Goal: Task Accomplishment & Management: Complete application form

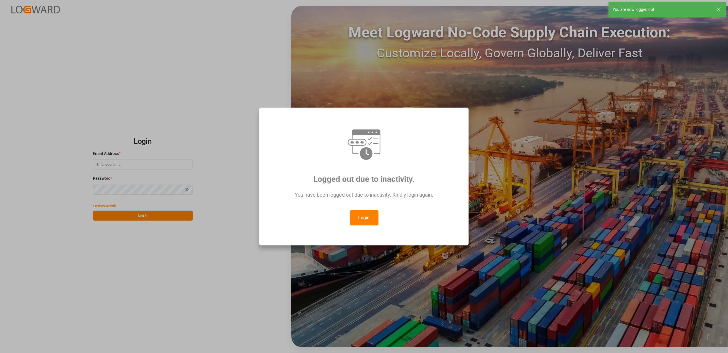
type input "faustine.gabilly@melitta.fr"
click at [360, 217] on button "Login" at bounding box center [364, 217] width 29 height 15
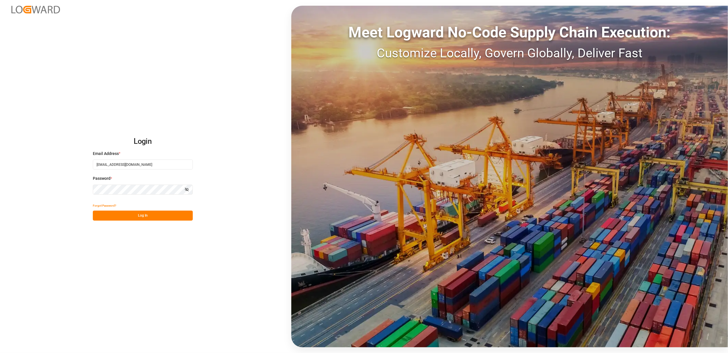
click at [164, 216] on button "Log In" at bounding box center [143, 216] width 100 height 10
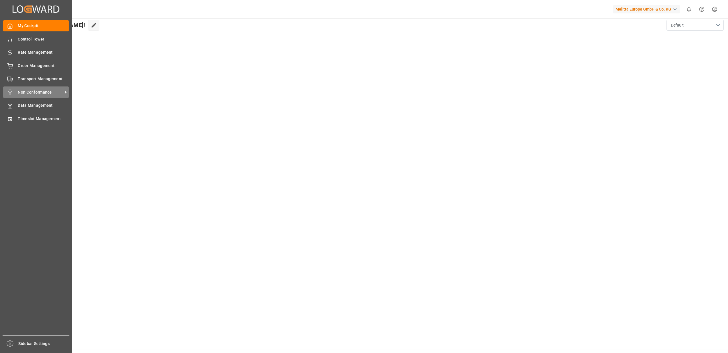
click at [35, 94] on span "Non Conformance" at bounding box center [40, 92] width 45 height 6
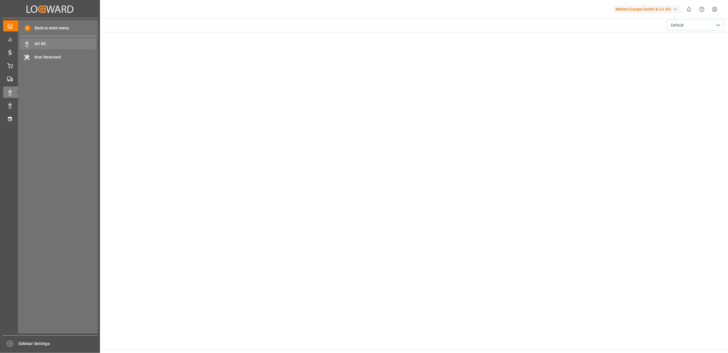
click at [52, 43] on span "All NC" at bounding box center [65, 44] width 61 height 6
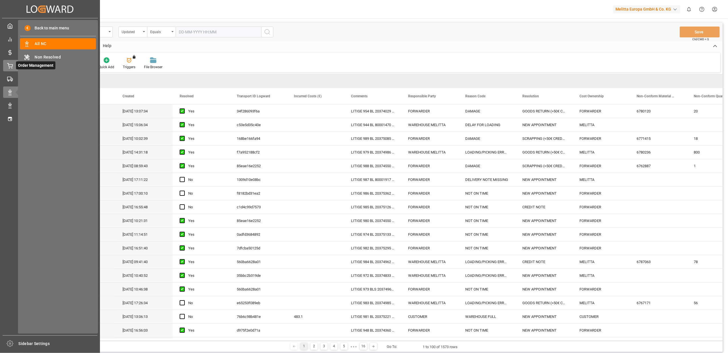
click at [15, 64] on div "Order Management Order Management" at bounding box center [50, 65] width 94 height 11
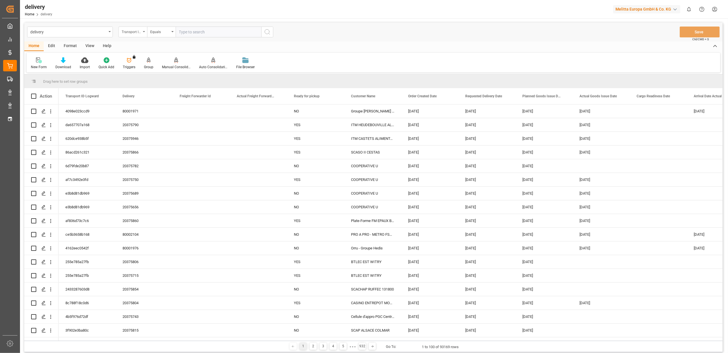
click at [143, 31] on icon "open menu" at bounding box center [144, 31] width 2 height 1
click at [138, 68] on div "Delivery" at bounding box center [161, 70] width 85 height 12
click at [193, 30] on input "text" at bounding box center [219, 32] width 86 height 11
type input "92543937"
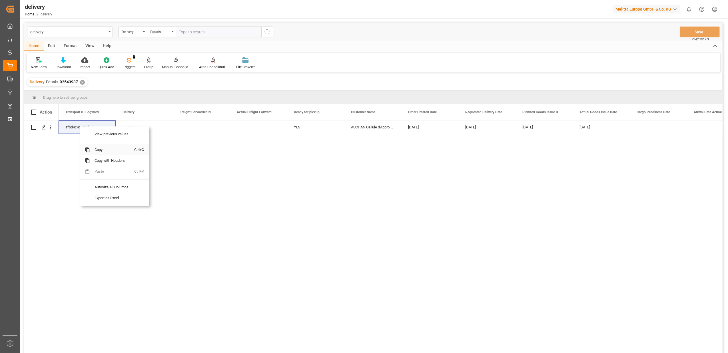
click at [99, 150] on span "Copy" at bounding box center [112, 150] width 45 height 11
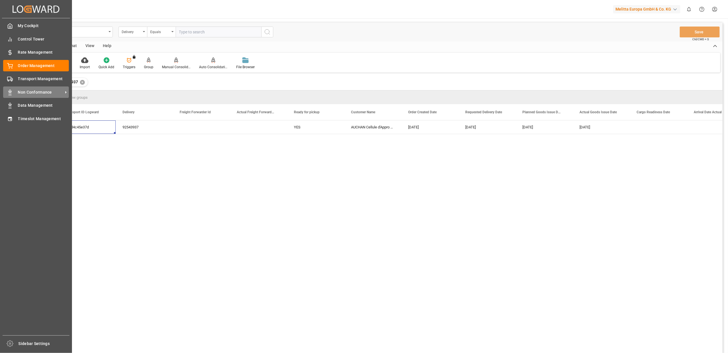
click at [23, 89] on span "Non Conformance" at bounding box center [40, 92] width 45 height 6
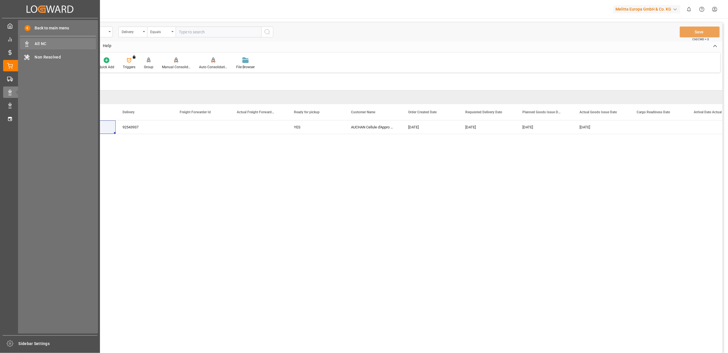
click at [46, 45] on span "All NC" at bounding box center [65, 44] width 61 height 6
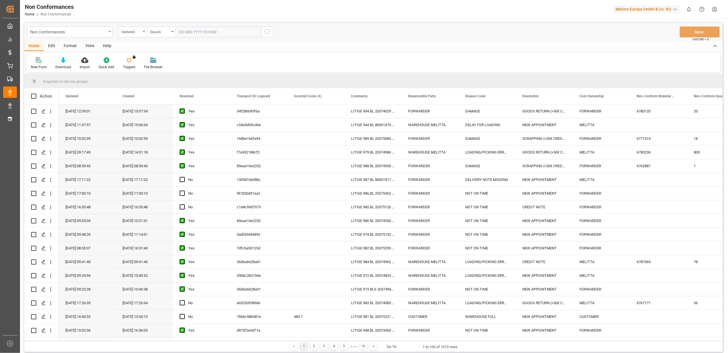
click at [39, 62] on icon at bounding box center [39, 60] width 6 height 6
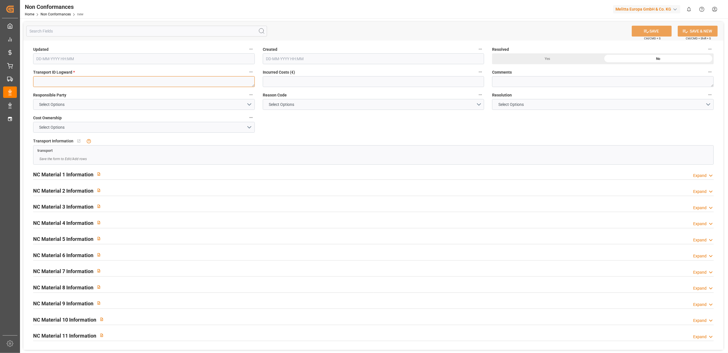
click at [143, 81] on textarea at bounding box center [144, 81] width 222 height 11
paste textarea "afbd4c45e37d"
type textarea "afbd4c45e37d"
click at [250, 105] on button "Select Options" at bounding box center [144, 104] width 222 height 11
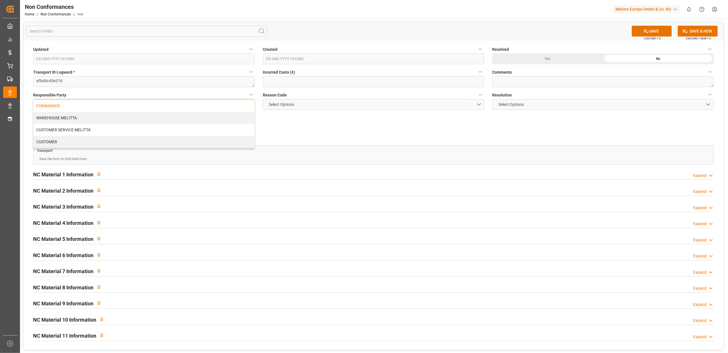
click at [197, 108] on div "FORWARDER" at bounding box center [143, 106] width 221 height 12
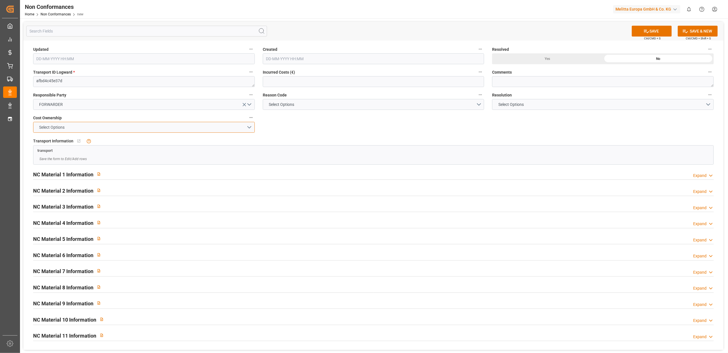
click at [248, 127] on button "Select Options" at bounding box center [144, 127] width 222 height 11
click at [203, 131] on div "FORWARDER" at bounding box center [143, 129] width 221 height 12
click at [476, 105] on button "Select Options" at bounding box center [374, 104] width 222 height 11
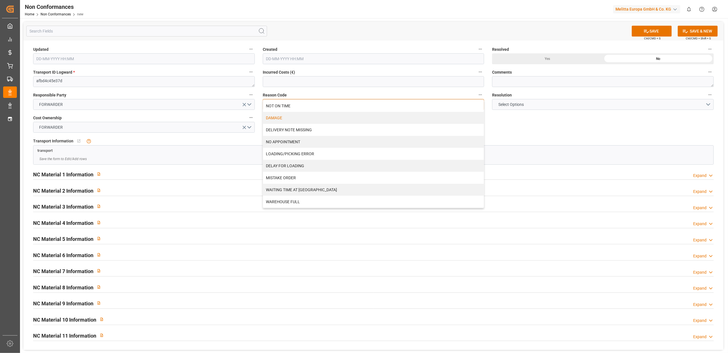
click at [302, 117] on div "DAMAGE" at bounding box center [373, 118] width 221 height 12
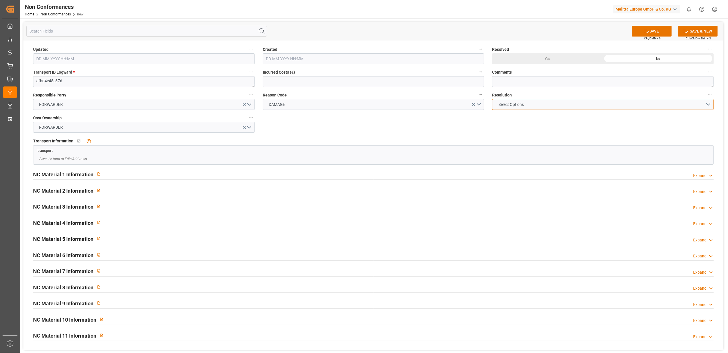
click at [708, 103] on button "Select Options" at bounding box center [603, 104] width 222 height 11
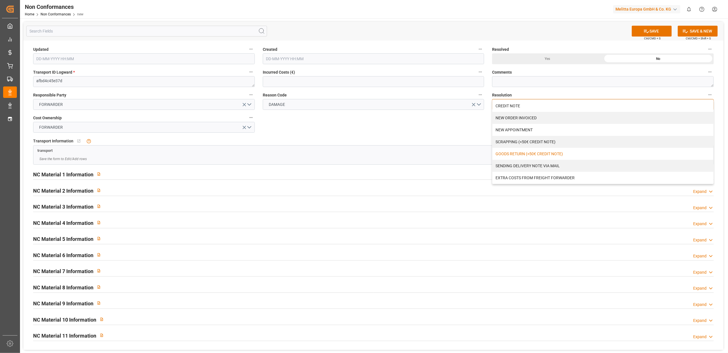
click at [507, 152] on div "GOODS RETURN (>50€ CREDIT NOTE)" at bounding box center [602, 154] width 221 height 12
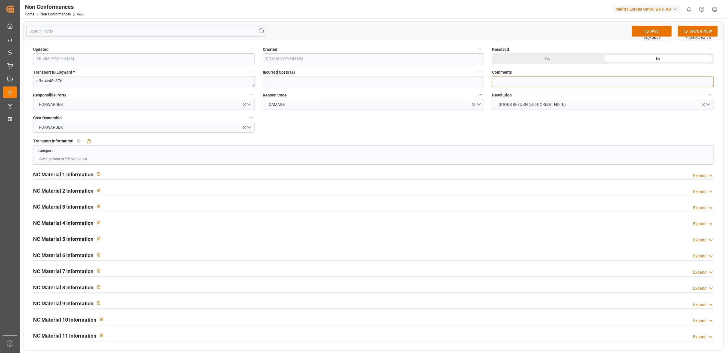
click at [513, 86] on textarea at bounding box center [603, 81] width 222 height 11
type textarea "LITIGE 990 BL 92543937 / 36 colis refusés, abîmés // En retour"
click at [661, 28] on button "SAVE" at bounding box center [652, 31] width 40 height 11
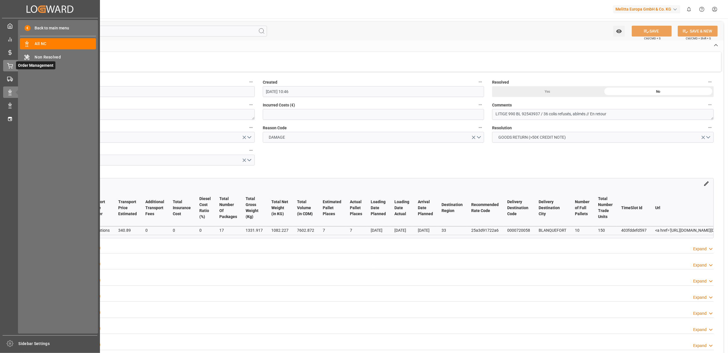
click at [13, 65] on div "Order Management Order Management" at bounding box center [50, 65] width 94 height 11
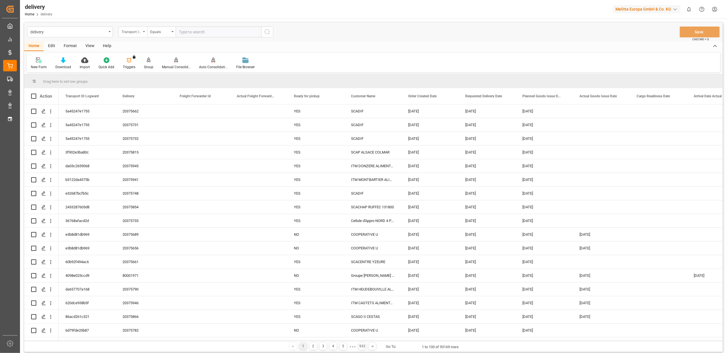
click at [144, 31] on icon "open menu" at bounding box center [144, 31] width 2 height 1
click at [144, 71] on div "Delivery" at bounding box center [161, 70] width 85 height 12
click at [212, 31] on input "text" at bounding box center [219, 32] width 86 height 11
type input "20375536"
click at [272, 31] on button "search button" at bounding box center [267, 32] width 12 height 11
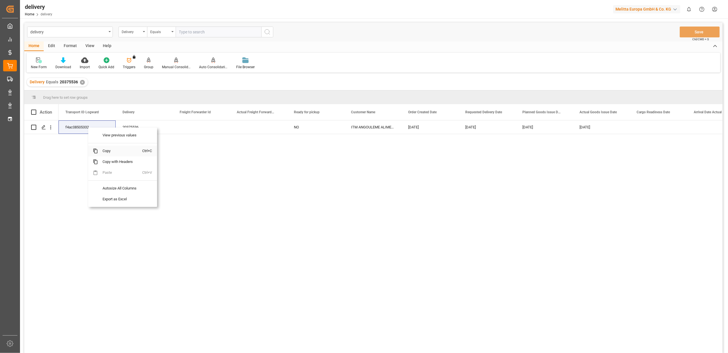
click at [106, 151] on span "Copy" at bounding box center [120, 151] width 45 height 11
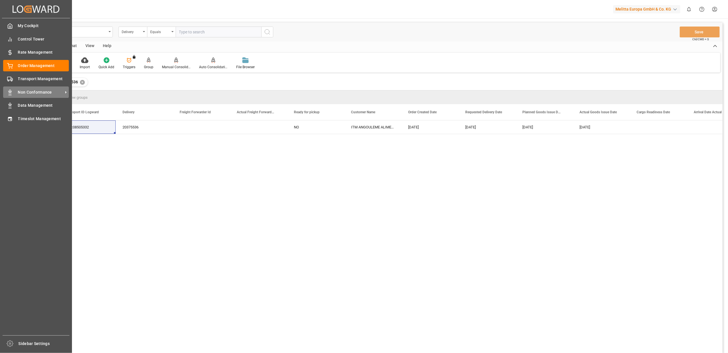
click at [37, 88] on div "Non Conformance Non Conformance" at bounding box center [36, 92] width 66 height 11
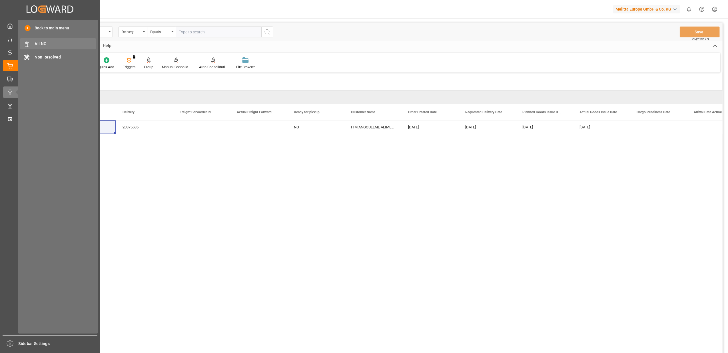
click at [49, 44] on span "All NC" at bounding box center [65, 44] width 61 height 6
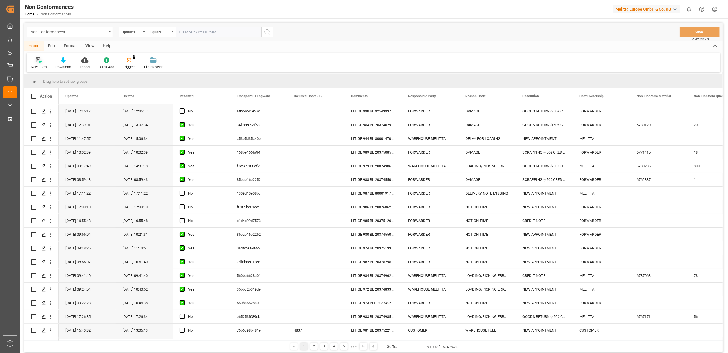
click at [41, 59] on icon at bounding box center [39, 60] width 6 height 6
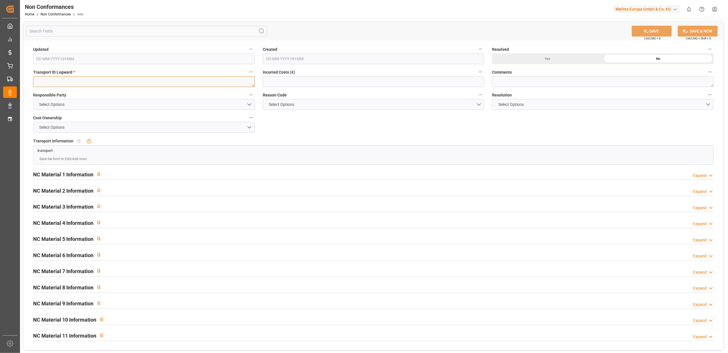
click at [215, 83] on textarea at bounding box center [144, 81] width 222 height 11
paste textarea "f4ac08505332"
type textarea "f4ac08505332"
click at [248, 103] on button "Select Options" at bounding box center [144, 104] width 222 height 11
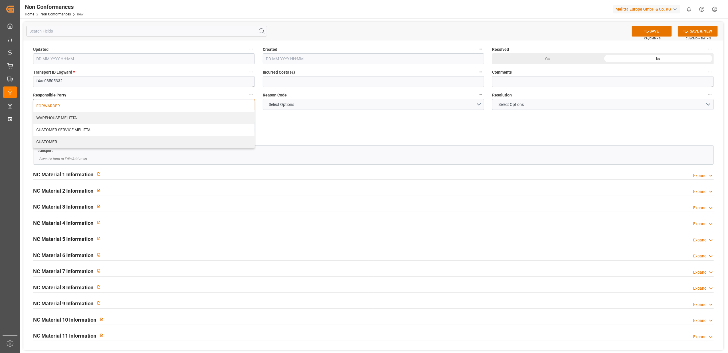
click at [136, 107] on div "FORWARDER" at bounding box center [143, 106] width 221 height 12
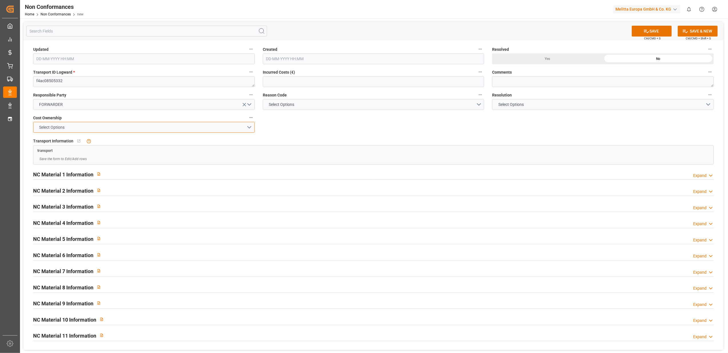
click at [251, 127] on button "Select Options" at bounding box center [144, 127] width 222 height 11
click at [193, 132] on div "FORWARDER" at bounding box center [143, 129] width 221 height 12
click at [478, 103] on button "Select Options" at bounding box center [374, 104] width 222 height 11
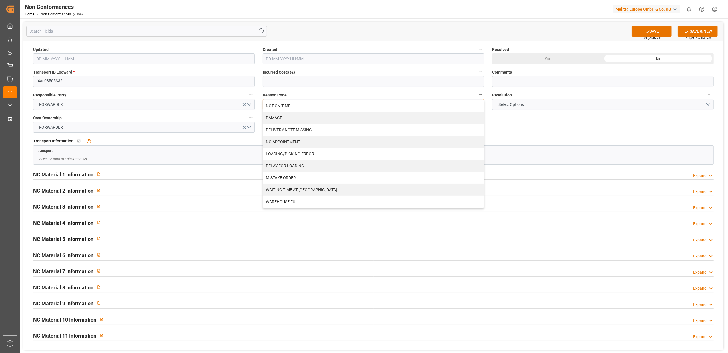
drag, startPoint x: 308, startPoint y: 108, endPoint x: 351, endPoint y: 105, distance: 43.8
click at [308, 108] on div "NOT ON TIME" at bounding box center [373, 106] width 221 height 12
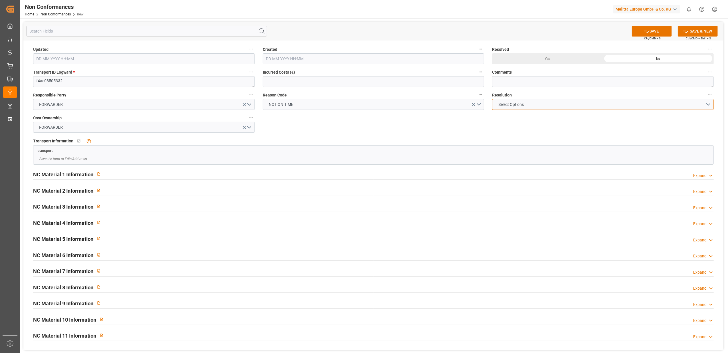
click at [707, 104] on button "Select Options" at bounding box center [603, 104] width 222 height 11
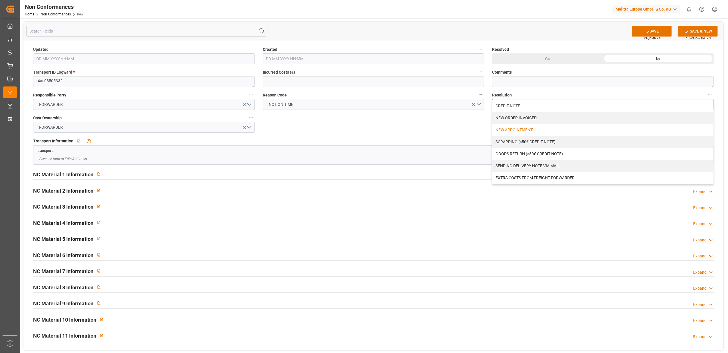
click at [544, 128] on div "NEW APPOINTMENT" at bounding box center [602, 130] width 221 height 12
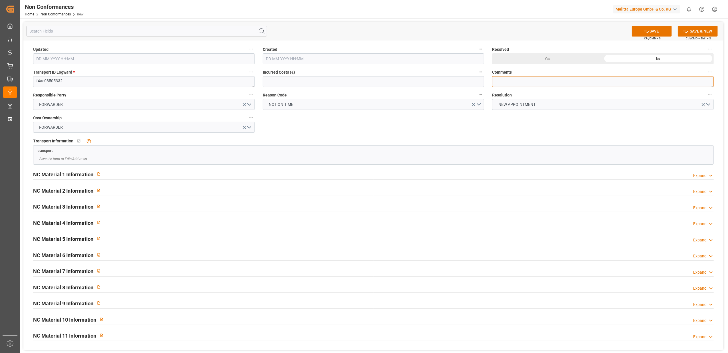
click at [527, 80] on textarea at bounding box center [603, 81] width 222 height 11
type textarea "LITIGE 991 BL 20375536 Non chargé pour liv le 8/8 = Nouveau rdv le"
click at [548, 59] on div "Yes" at bounding box center [547, 58] width 111 height 11
click at [666, 60] on div "No" at bounding box center [658, 58] width 111 height 11
click at [663, 31] on button "SAVE" at bounding box center [652, 31] width 40 height 11
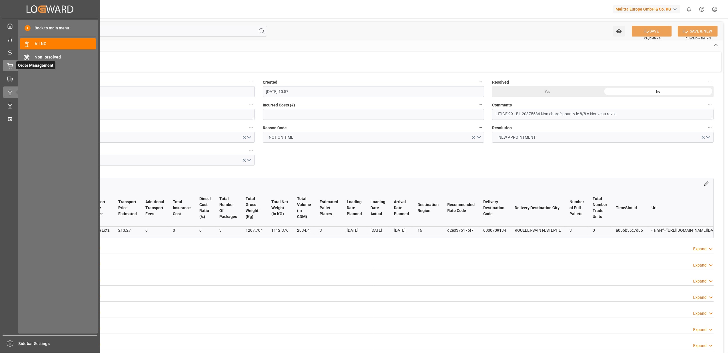
click at [10, 66] on icon at bounding box center [10, 66] width 6 height 6
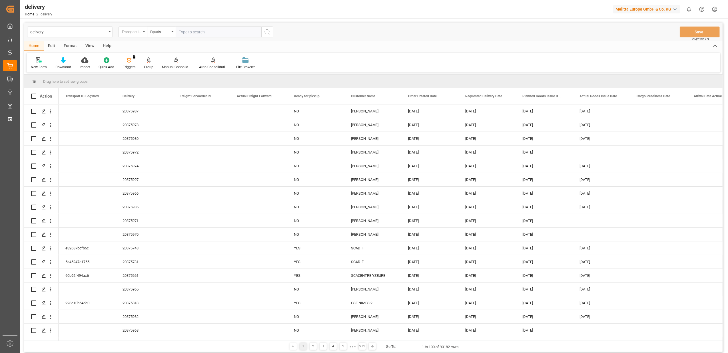
click at [143, 33] on div "Transport ID Logward" at bounding box center [133, 32] width 29 height 11
click at [145, 69] on div "Delivery" at bounding box center [161, 70] width 85 height 12
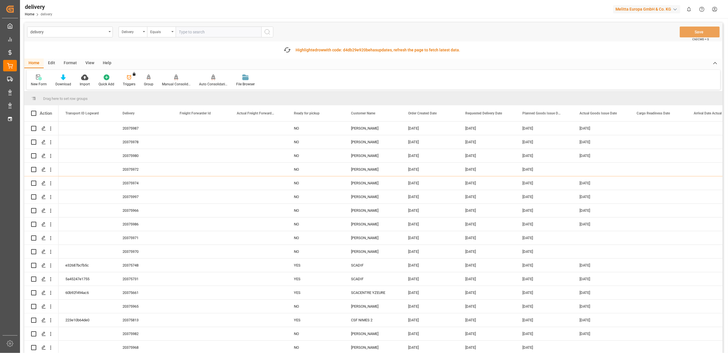
click at [186, 34] on input "text" at bounding box center [219, 32] width 86 height 11
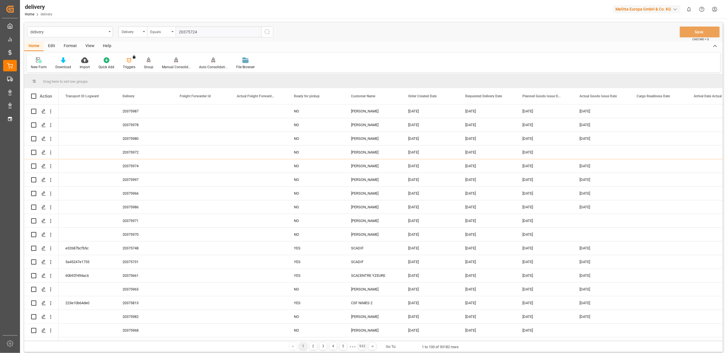
type input "20375724"
click at [270, 30] on icon "search button" at bounding box center [267, 32] width 7 height 7
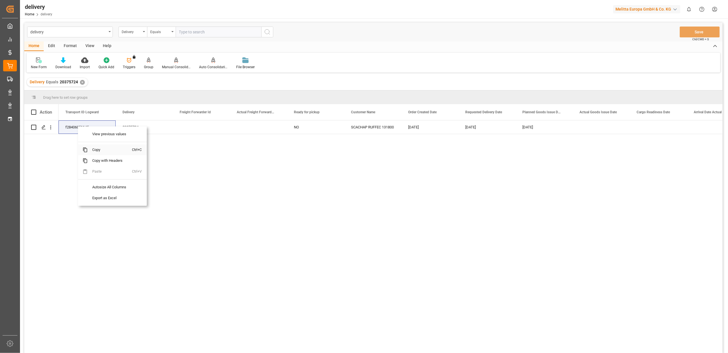
click at [97, 150] on span "Copy" at bounding box center [110, 150] width 45 height 11
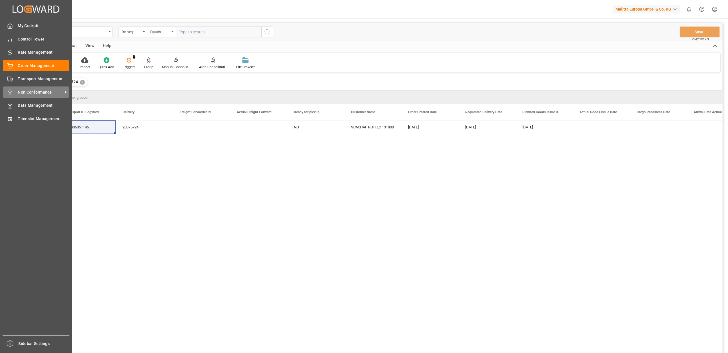
click at [39, 93] on span "Non Conformance" at bounding box center [40, 92] width 45 height 6
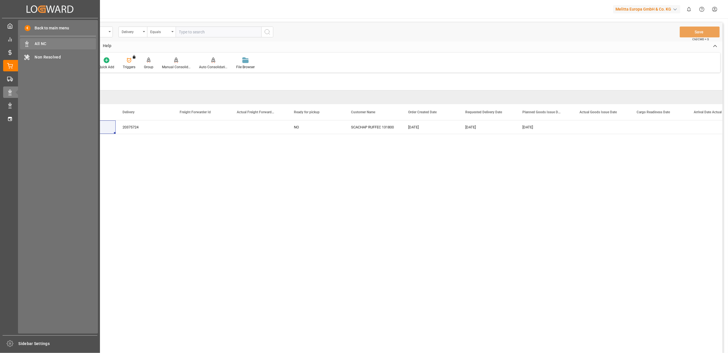
click at [46, 45] on span "All NC" at bounding box center [65, 44] width 61 height 6
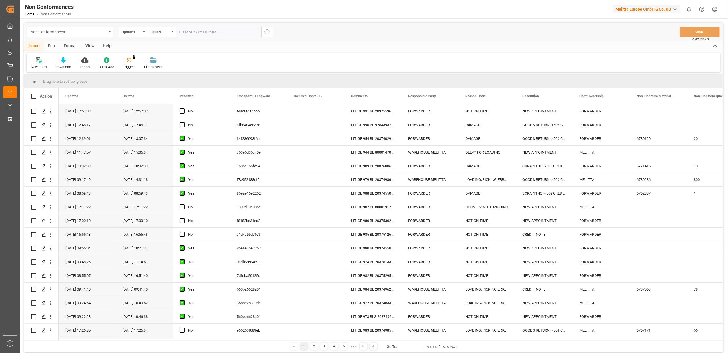
click at [35, 61] on div at bounding box center [39, 60] width 16 height 6
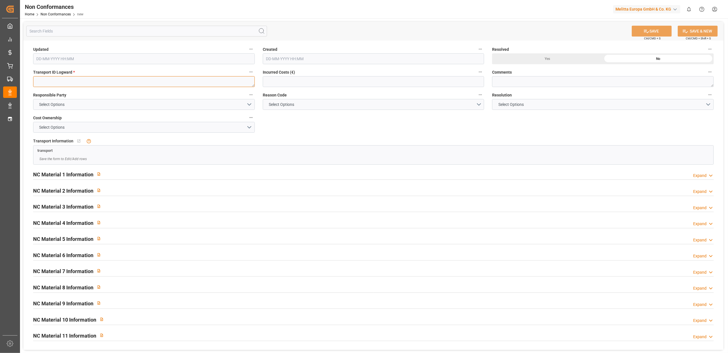
click at [44, 81] on textarea at bounding box center [144, 81] width 222 height 11
paste textarea "f28406051145"
type textarea "f28406051145"
click at [250, 100] on button "Select Options" at bounding box center [144, 104] width 222 height 11
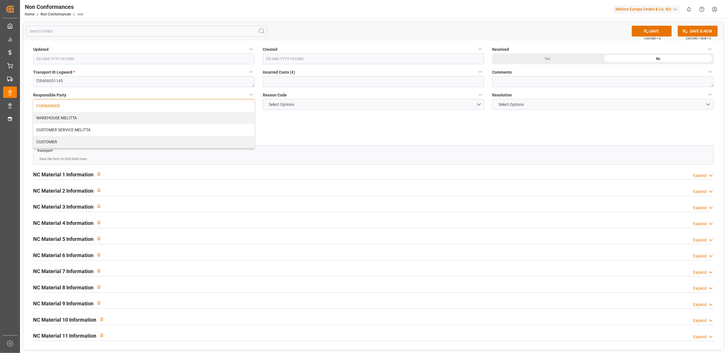
click at [180, 107] on div "FORWARDER" at bounding box center [143, 106] width 221 height 12
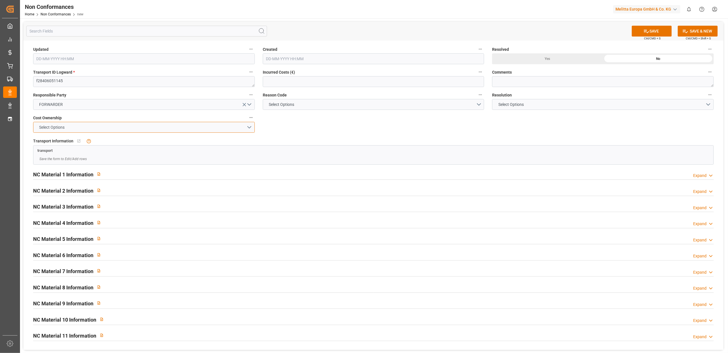
click at [250, 127] on button "Select Options" at bounding box center [144, 127] width 222 height 11
drag, startPoint x: 145, startPoint y: 131, endPoint x: 150, endPoint y: 131, distance: 4.6
click at [146, 131] on div "FORWARDER" at bounding box center [143, 129] width 221 height 12
click at [479, 104] on button "Select Options" at bounding box center [374, 104] width 222 height 11
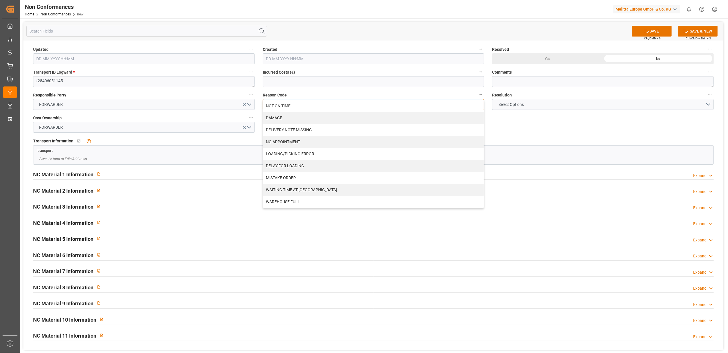
click at [315, 107] on div "NOT ON TIME" at bounding box center [373, 106] width 221 height 12
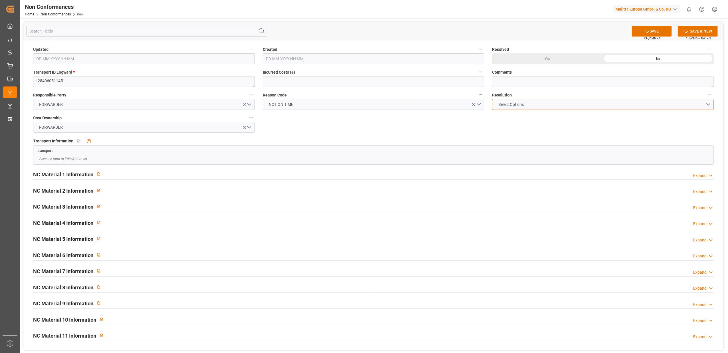
click at [707, 102] on button "Select Options" at bounding box center [603, 104] width 222 height 11
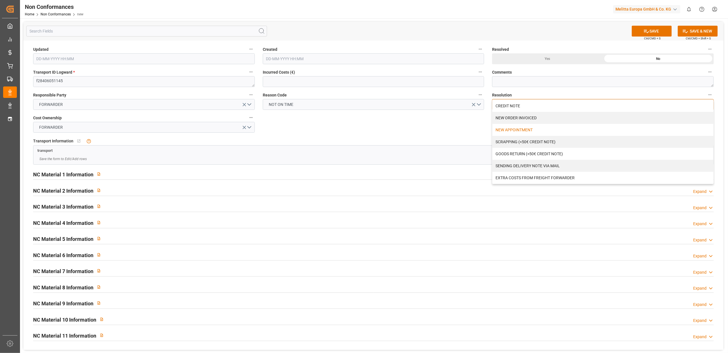
click at [531, 128] on div "NEW APPOINTMENT" at bounding box center [602, 130] width 221 height 12
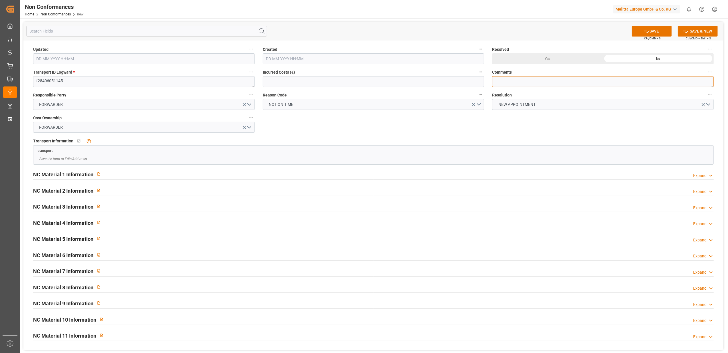
click at [521, 84] on textarea at bounding box center [603, 81] width 222 height 11
type textarea "LITIGE 992 BL 20375723 20375724 Non chargé pour liv le 11/8"
click at [656, 30] on button "SAVE" at bounding box center [652, 31] width 40 height 11
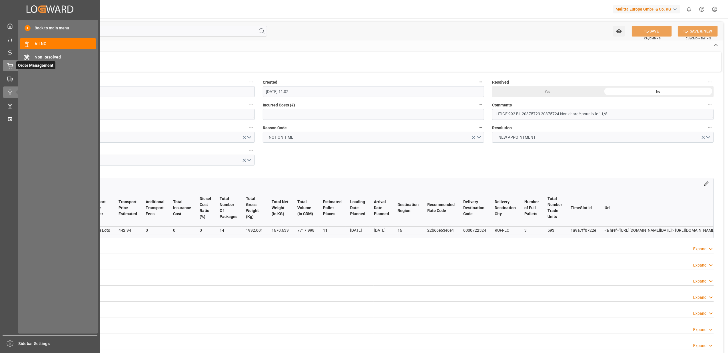
click at [11, 65] on icon at bounding box center [10, 66] width 6 height 6
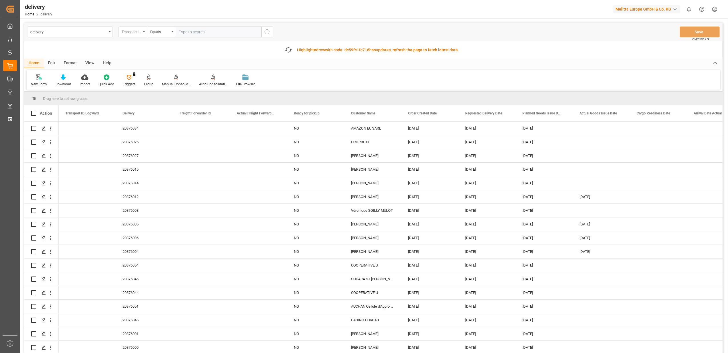
click at [145, 32] on div "Transport ID Logward" at bounding box center [133, 32] width 29 height 11
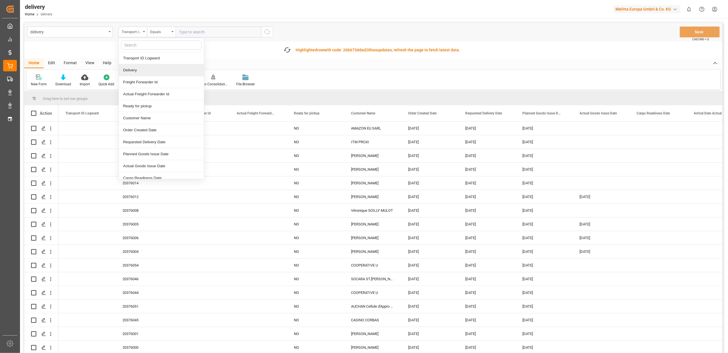
click at [142, 71] on div "Delivery" at bounding box center [161, 70] width 85 height 12
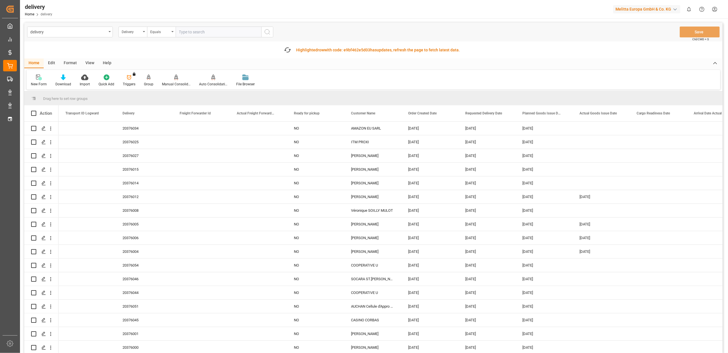
click at [203, 33] on input "text" at bounding box center [219, 32] width 86 height 11
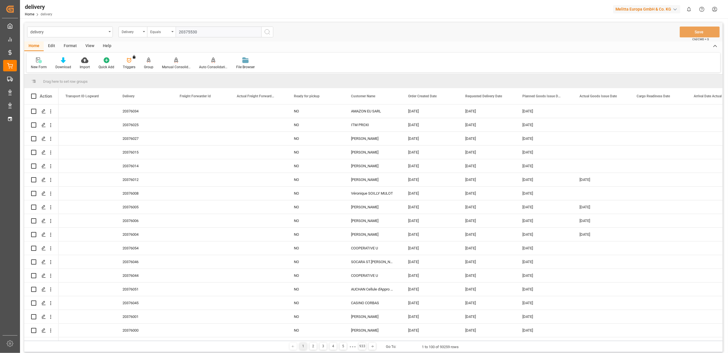
type input "20375530"
click at [268, 30] on circle "search button" at bounding box center [267, 31] width 5 height 5
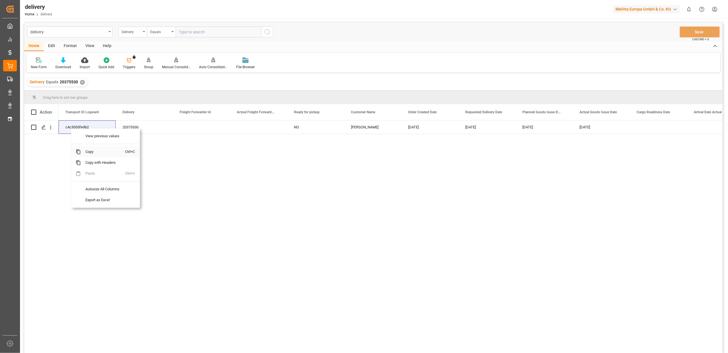
click at [94, 152] on span "Copy" at bounding box center [103, 151] width 45 height 11
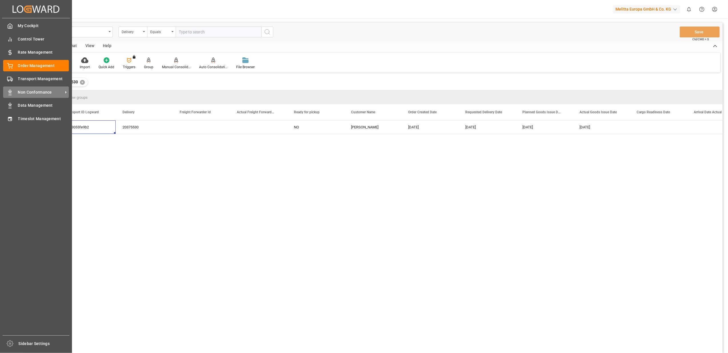
click at [49, 93] on span "Non Conformance" at bounding box center [40, 92] width 45 height 6
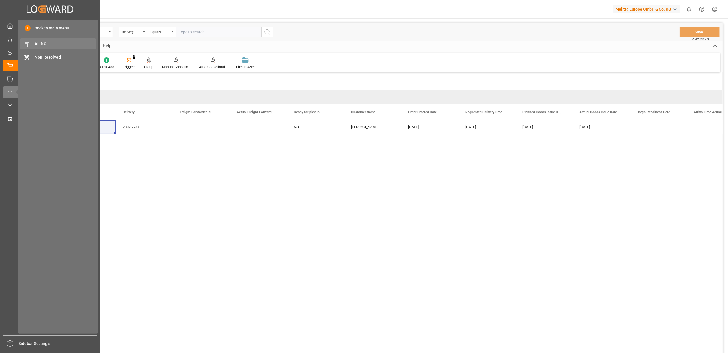
click at [49, 43] on span "All NC" at bounding box center [65, 44] width 61 height 6
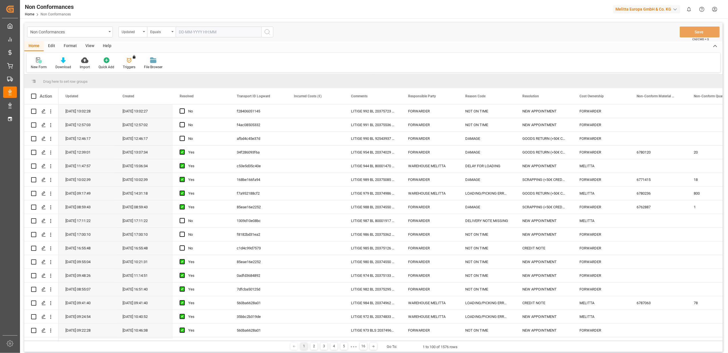
click at [40, 61] on icon at bounding box center [39, 60] width 6 height 6
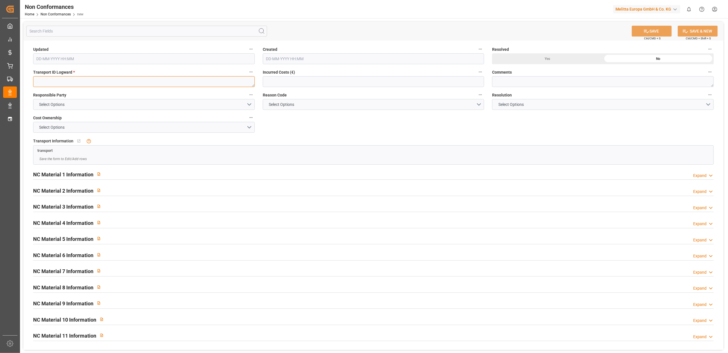
click at [59, 81] on textarea at bounding box center [144, 81] width 222 height 11
paste textarea "c4c3055fe9b2"
type textarea "c4c3055fe9b2"
click at [250, 103] on button "Select Options" at bounding box center [144, 104] width 222 height 11
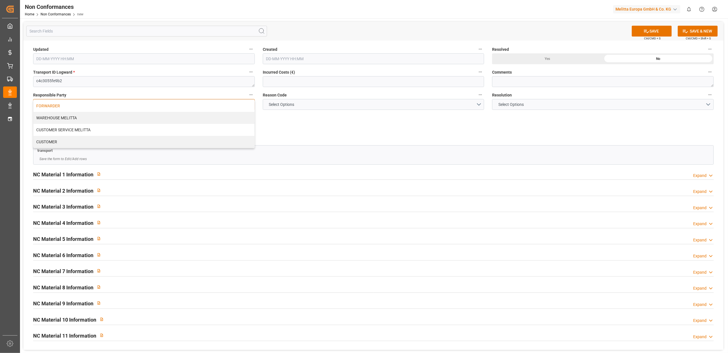
click at [196, 108] on div "FORWARDER" at bounding box center [143, 106] width 221 height 12
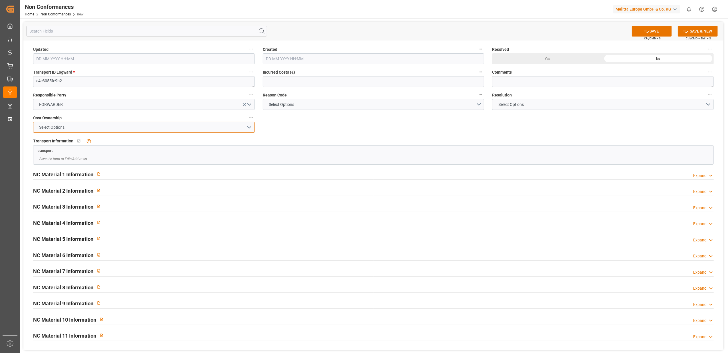
click at [252, 125] on button "Select Options" at bounding box center [144, 127] width 222 height 11
click at [209, 127] on div "FORWARDER" at bounding box center [143, 129] width 221 height 12
click at [480, 103] on button "Select Options" at bounding box center [374, 104] width 222 height 11
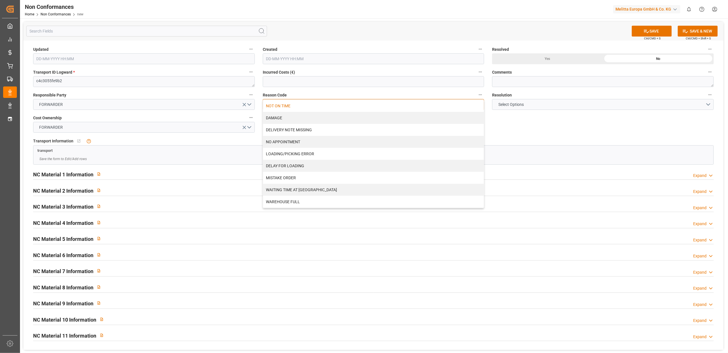
click at [306, 108] on div "NOT ON TIME" at bounding box center [373, 106] width 221 height 12
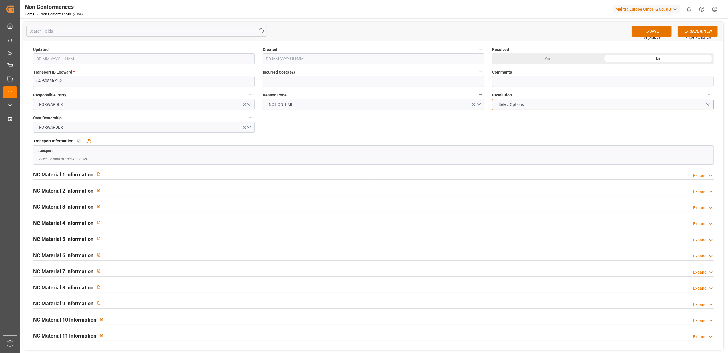
click at [707, 105] on button "Select Options" at bounding box center [603, 104] width 222 height 11
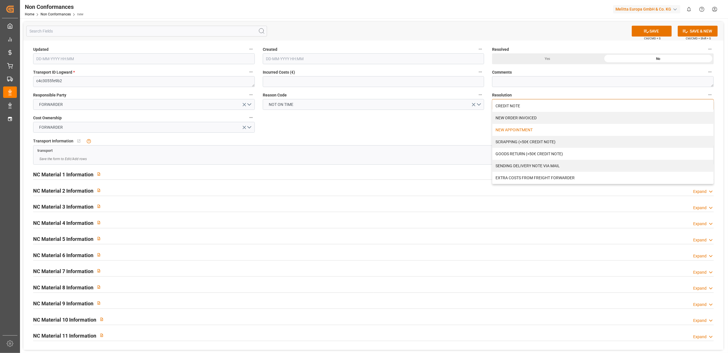
click at [515, 129] on div "NEW APPOINTMENT" at bounding box center [602, 130] width 221 height 12
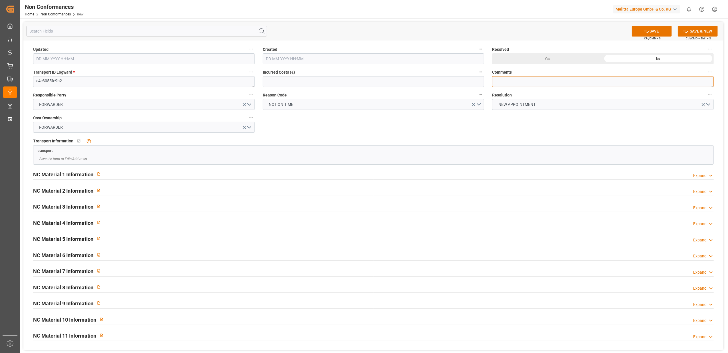
click at [520, 82] on textarea at bounding box center [603, 81] width 222 height 11
click at [643, 80] on textarea "LITIGE 993 BL 20375530 NON CHARG2 POUR LIV LE 11/8 // nOUVEAU RDV LE" at bounding box center [603, 81] width 222 height 11
click at [607, 82] on textarea "LITIGE 993 BL 20375530 NON CHARG2 POUR LIV LE 11/8 // nOUVEAU RDV LE" at bounding box center [603, 81] width 222 height 11
click at [655, 83] on textarea "LITIGE 993 BL 20375530 NON CHARG2 POUR LIV LE 11/8 // NOUVEAU RDV LE" at bounding box center [603, 81] width 222 height 11
click at [654, 30] on button "SAVE" at bounding box center [652, 31] width 40 height 11
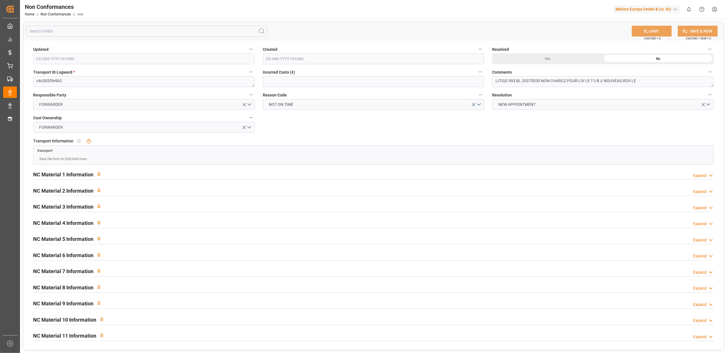
type textarea "LITIGE 993 BL 20375530 NON CHARG2 POUR LIV LE 11/8 // NOUVEAU RDV LE"
